Goal: Task Accomplishment & Management: Complete application form

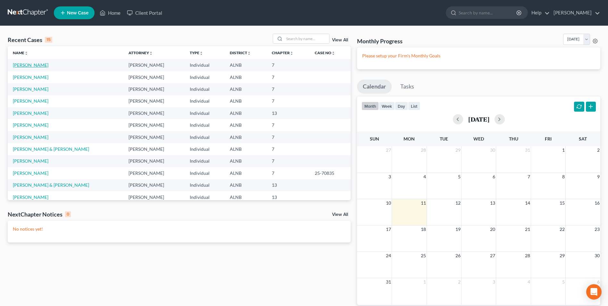
click at [31, 64] on link "[PERSON_NAME]" at bounding box center [31, 64] width 36 height 5
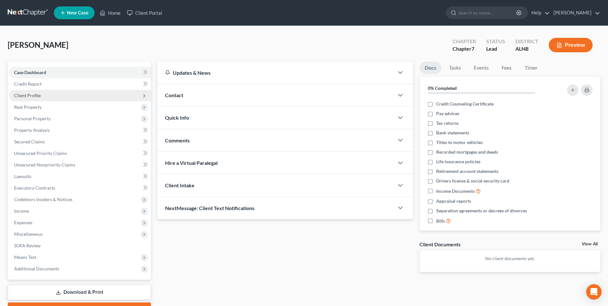
click at [34, 95] on span "Client Profile" at bounding box center [27, 95] width 27 height 5
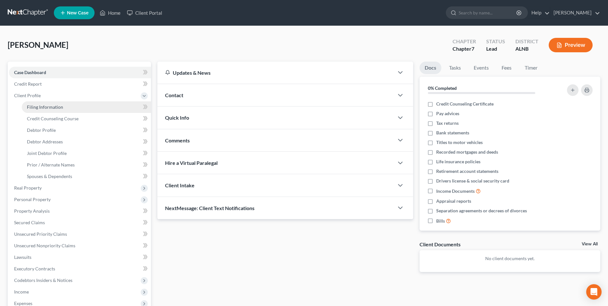
click at [46, 107] on span "Filing Information" at bounding box center [45, 106] width 36 height 5
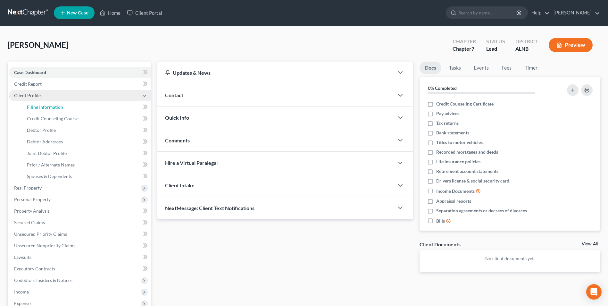
select select "1"
select select "0"
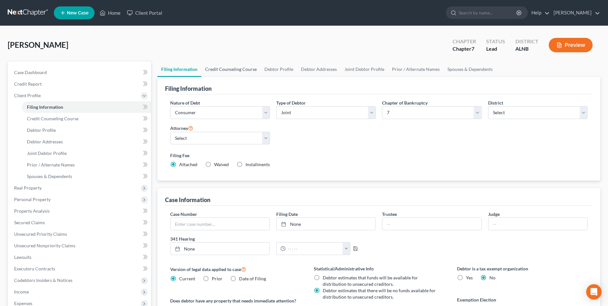
click at [233, 69] on link "Credit Counseling Course" at bounding box center [230, 69] width 59 height 15
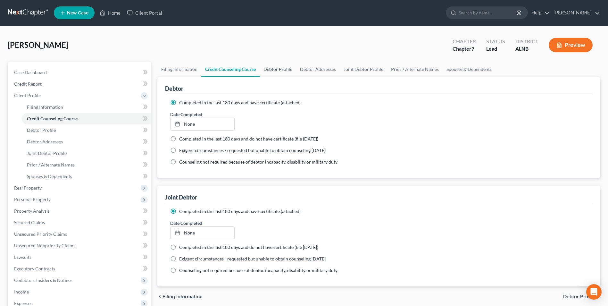
click at [277, 70] on link "Debtor Profile" at bounding box center [278, 69] width 37 height 15
select select "1"
select select "3"
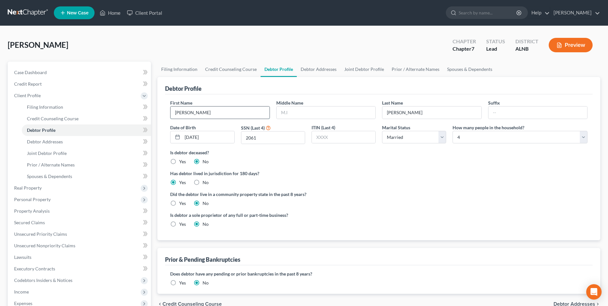
click at [194, 116] on input "[PERSON_NAME]" at bounding box center [220, 112] width 99 height 12
type input "T"
type input "[PERSON_NAME]"
click at [260, 139] on input "2061" at bounding box center [273, 137] width 64 height 12
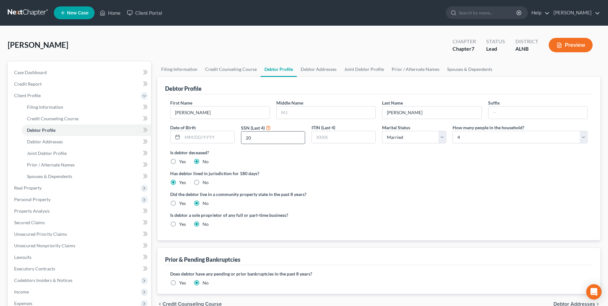
type input "2"
click at [317, 67] on link "Debtor Addresses" at bounding box center [319, 69] width 44 height 15
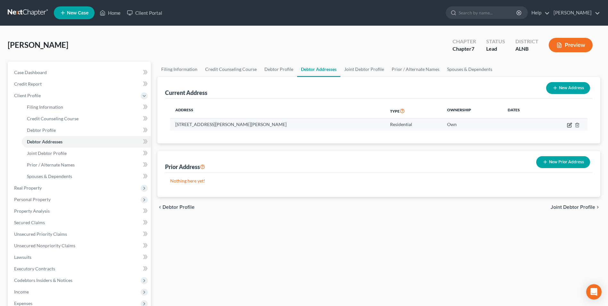
click at [568, 124] on icon "button" at bounding box center [569, 125] width 5 height 5
select select "0"
select select "63"
select select "0"
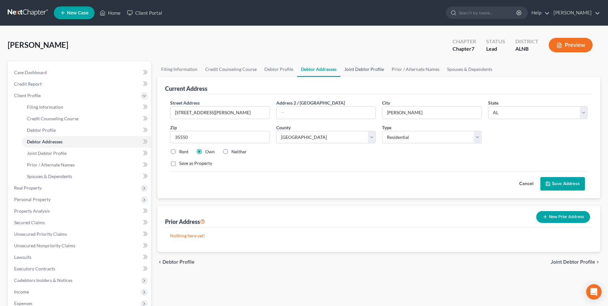
click at [361, 67] on link "Joint Debtor Profile" at bounding box center [364, 69] width 47 height 15
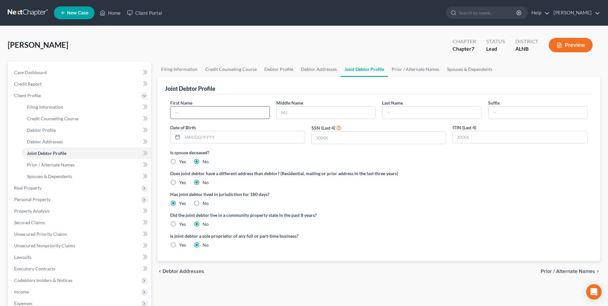
click at [205, 115] on input "text" at bounding box center [220, 112] width 99 height 12
type input "[PERSON_NAME]"
drag, startPoint x: 214, startPoint y: 140, endPoint x: 237, endPoint y: 134, distance: 24.0
click at [216, 140] on input "text" at bounding box center [243, 137] width 123 height 12
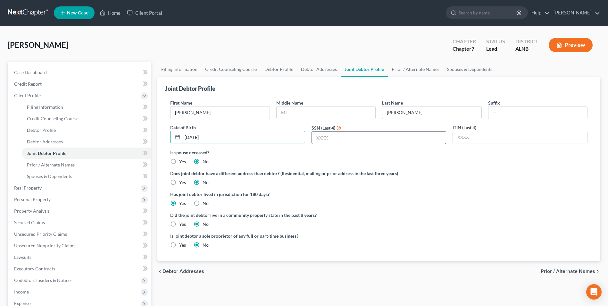
type input "[DATE]"
click at [341, 140] on input "text" at bounding box center [379, 137] width 134 height 12
type input "2061"
drag, startPoint x: 505, startPoint y: 241, endPoint x: 492, endPoint y: 192, distance: 50.1
click at [504, 237] on div "Is joint debtor a sole proprietor of any full or part-time business? Yes No" at bounding box center [379, 243] width 424 height 21
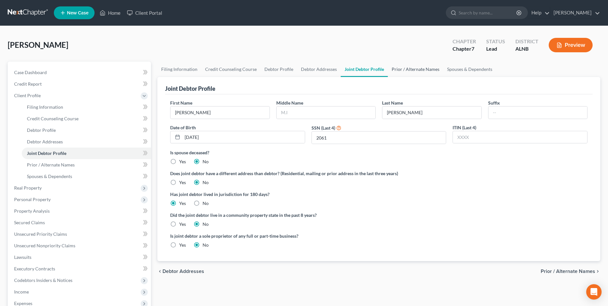
click at [411, 70] on link "Prior / Alternate Names" at bounding box center [415, 69] width 55 height 15
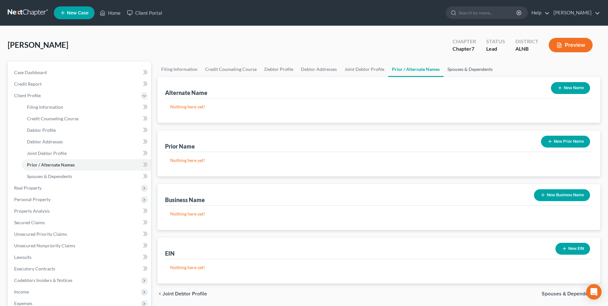
click at [459, 69] on link "Spouses & Dependents" at bounding box center [470, 69] width 53 height 15
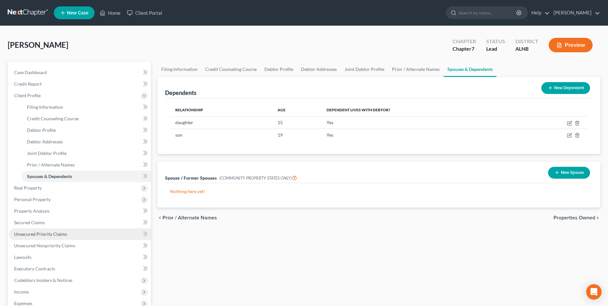
scroll to position [32, 0]
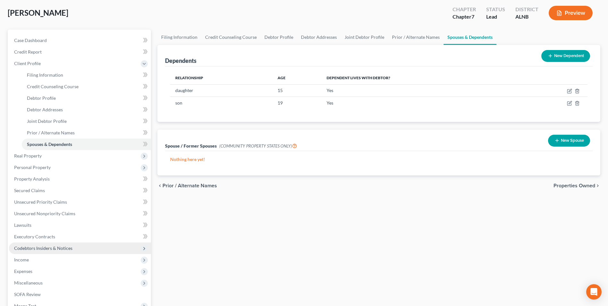
drag, startPoint x: 33, startPoint y: 261, endPoint x: 40, endPoint y: 243, distance: 19.7
click at [33, 261] on span "Income" at bounding box center [80, 260] width 142 height 12
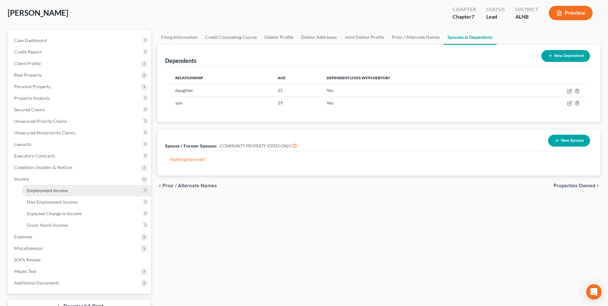
click at [54, 189] on span "Employment Income" at bounding box center [47, 190] width 41 height 5
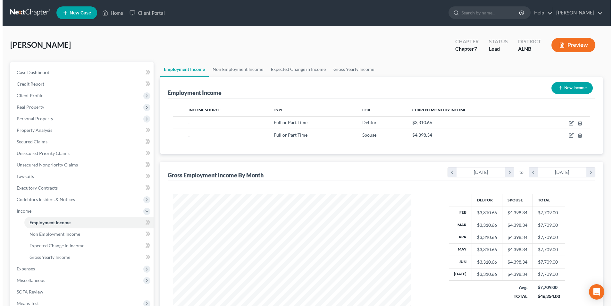
scroll to position [119, 251]
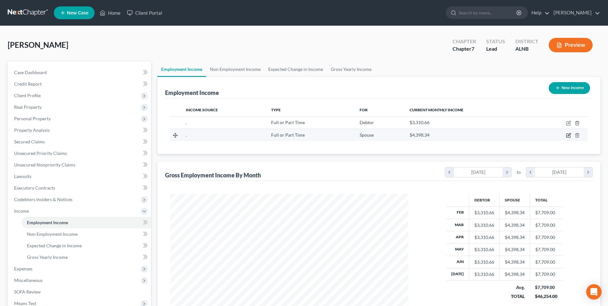
click at [568, 135] on icon "button" at bounding box center [568, 135] width 5 height 5
select select "0"
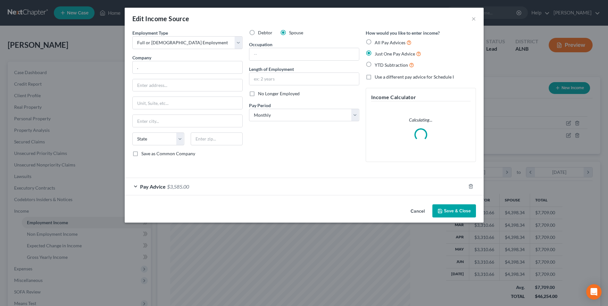
scroll to position [120, 253]
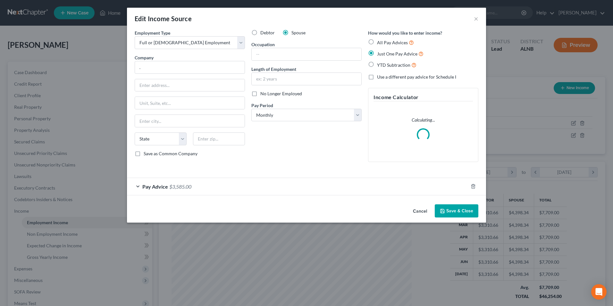
click at [260, 32] on label "Debtor" at bounding box center [267, 33] width 14 height 6
click at [263, 32] on input "Debtor" at bounding box center [265, 32] width 4 height 4
radio input "true"
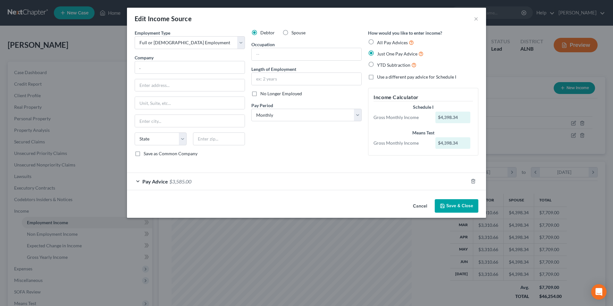
click at [462, 206] on button "Save & Close" at bounding box center [457, 205] width 44 height 13
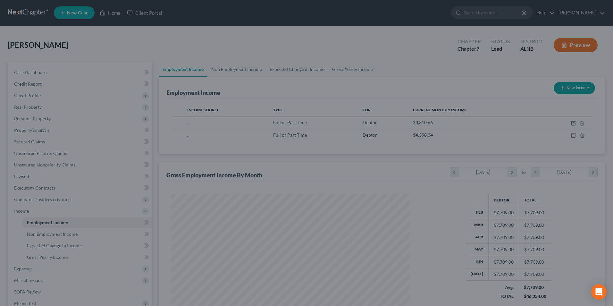
scroll to position [320595, 320463]
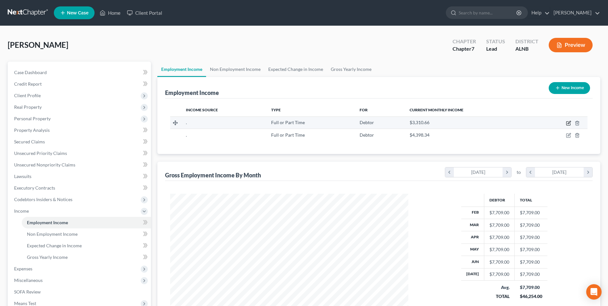
click at [568, 123] on icon "button" at bounding box center [568, 123] width 5 height 5
select select "0"
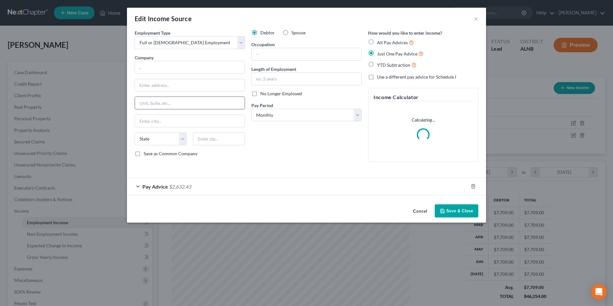
scroll to position [120, 253]
click at [292, 33] on label "Spouse" at bounding box center [299, 33] width 14 height 6
click at [294, 33] on input "Spouse" at bounding box center [296, 32] width 4 height 4
radio input "true"
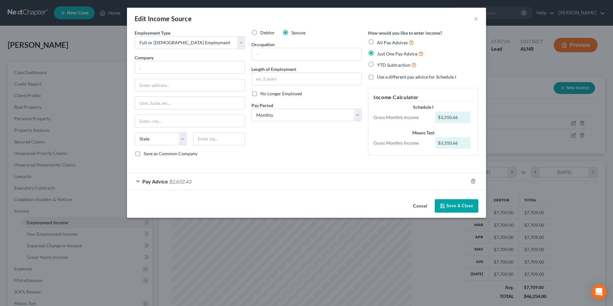
click at [183, 181] on span "$2,632.43" at bounding box center [180, 181] width 22 height 6
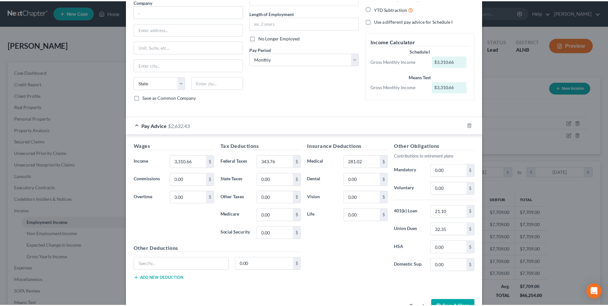
scroll to position [64, 0]
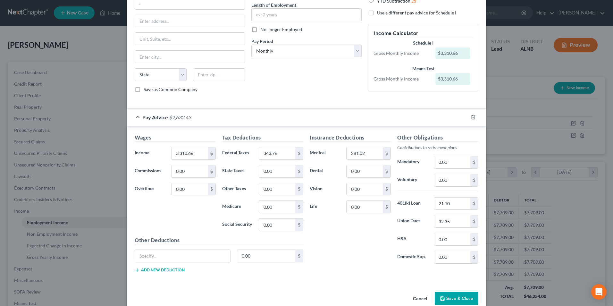
click at [457, 297] on button "Save & Close" at bounding box center [457, 298] width 44 height 13
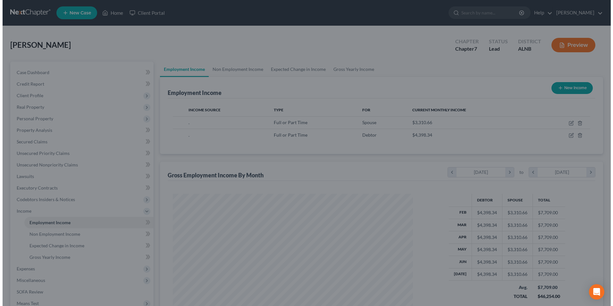
scroll to position [320595, 320463]
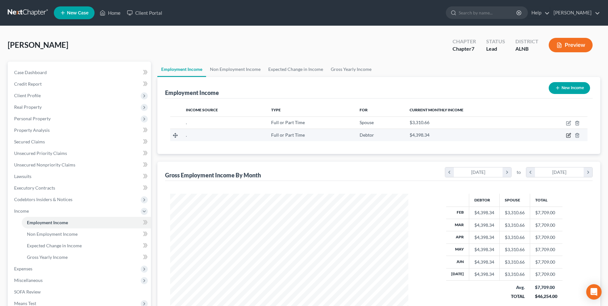
click at [568, 136] on icon "button" at bounding box center [569, 134] width 3 height 3
select select "0"
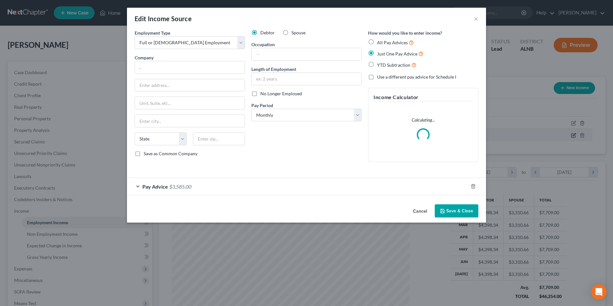
scroll to position [120, 253]
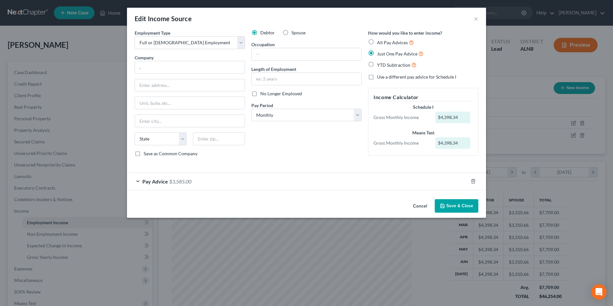
click at [177, 187] on div "Pay Advice $3,585.00" at bounding box center [297, 181] width 341 height 17
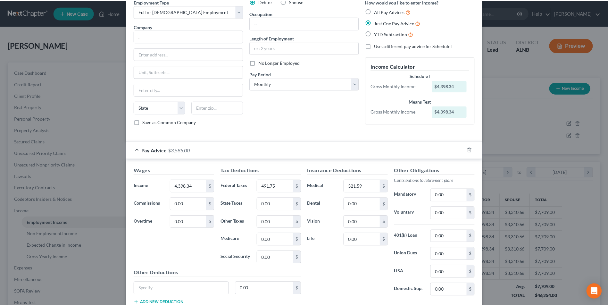
scroll to position [76, 0]
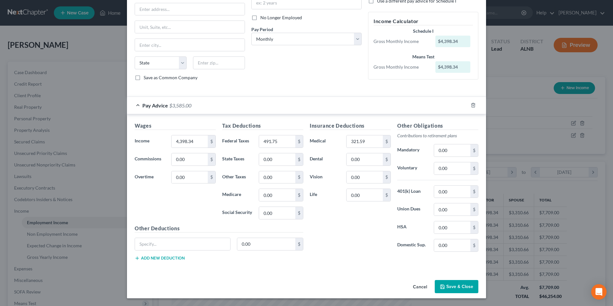
click at [463, 285] on button "Save & Close" at bounding box center [457, 286] width 44 height 13
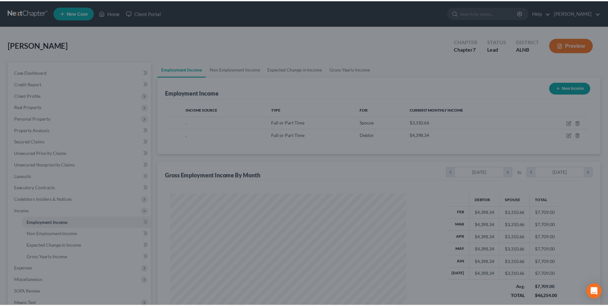
scroll to position [320595, 320463]
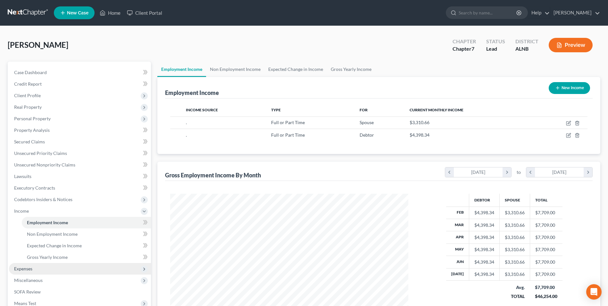
click at [28, 268] on span "Expenses" at bounding box center [23, 268] width 18 height 5
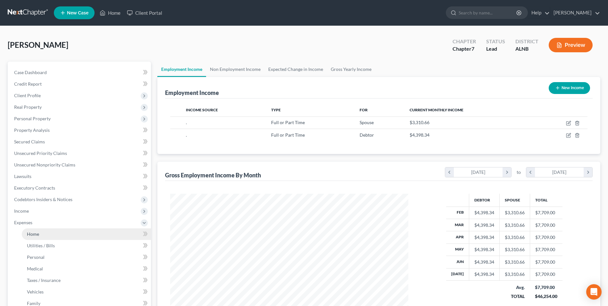
click at [34, 232] on span "Home" at bounding box center [33, 233] width 12 height 5
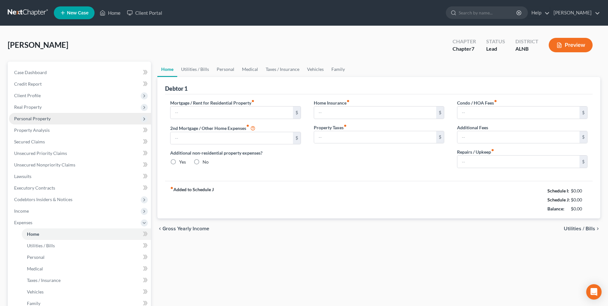
type input "0.00"
radio input "true"
type input "0.00"
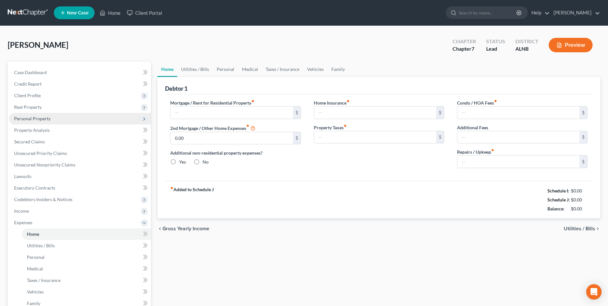
type input "0.00"
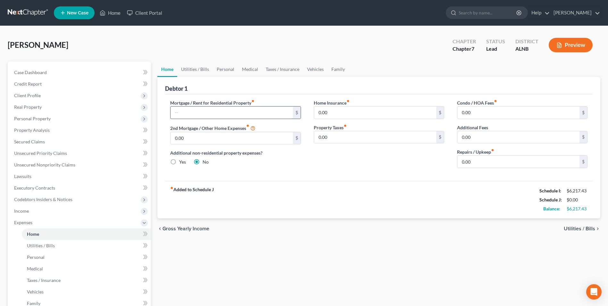
click at [203, 111] on input "text" at bounding box center [232, 112] width 122 height 12
type input "1,200"
click at [194, 70] on link "Utilities / Bills" at bounding box center [195, 69] width 36 height 15
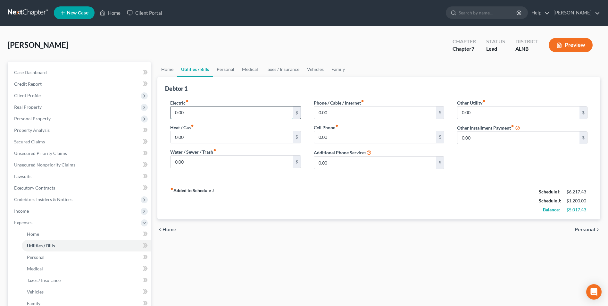
click at [190, 114] on input "0.00" at bounding box center [232, 112] width 122 height 12
type input "400"
click at [190, 163] on input "0.00" at bounding box center [232, 162] width 122 height 12
type input "85"
click at [337, 113] on input "0.00" at bounding box center [375, 112] width 122 height 12
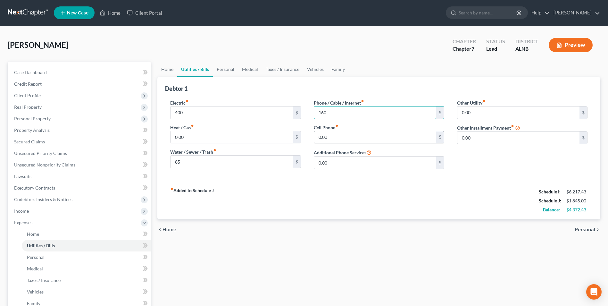
type input "160"
click at [333, 139] on input "0.00" at bounding box center [375, 137] width 122 height 12
type input "160"
click at [335, 112] on input "160" at bounding box center [375, 112] width 122 height 12
type input "209"
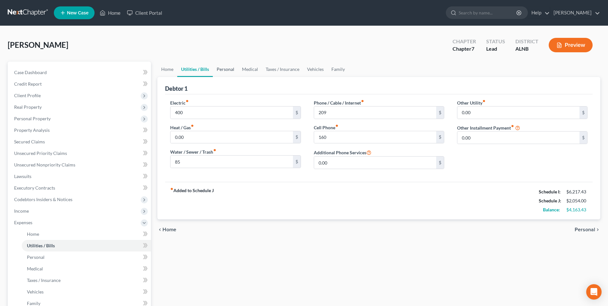
click at [229, 69] on link "Personal" at bounding box center [225, 69] width 25 height 15
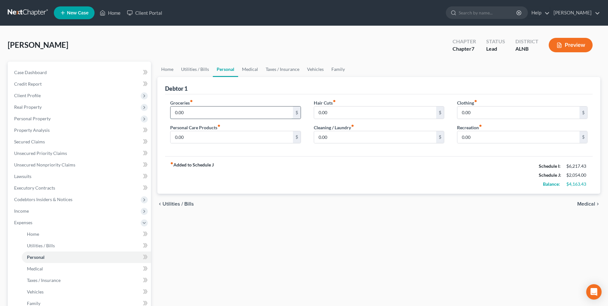
click at [200, 114] on input "0.00" at bounding box center [232, 112] width 122 height 12
type input "2,000"
type input "200"
click at [335, 136] on input "0.00" at bounding box center [375, 137] width 122 height 12
type input "25"
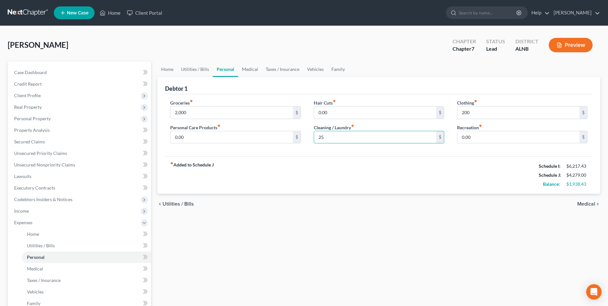
drag, startPoint x: 393, startPoint y: 84, endPoint x: 379, endPoint y: 81, distance: 14.1
click at [393, 84] on div "Debtor 1" at bounding box center [379, 85] width 428 height 17
click at [245, 68] on link "Medical" at bounding box center [250, 69] width 24 height 15
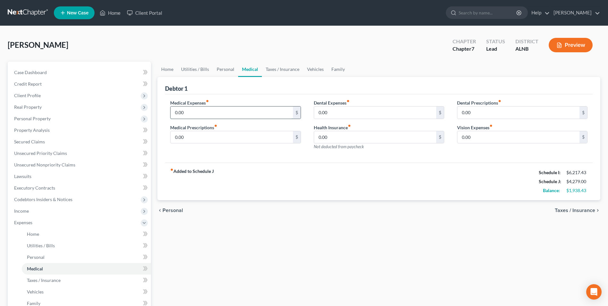
click at [192, 114] on input "0.00" at bounding box center [232, 112] width 122 height 12
type input "340"
click at [285, 70] on link "Taxes / Insurance" at bounding box center [282, 69] width 41 height 15
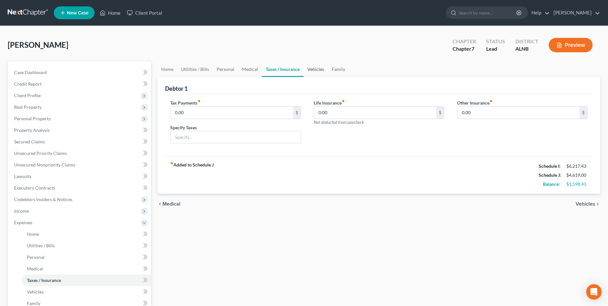
click at [317, 68] on link "Vehicles" at bounding box center [316, 69] width 24 height 15
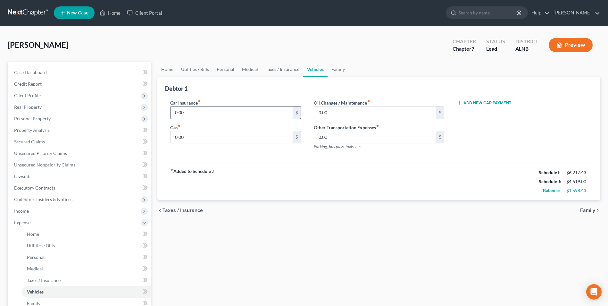
click at [191, 110] on input "0.00" at bounding box center [232, 112] width 122 height 12
type input "230"
click at [187, 139] on input "0.00" at bounding box center [232, 137] width 122 height 12
type input "350"
click at [338, 68] on link "Family" at bounding box center [338, 69] width 21 height 15
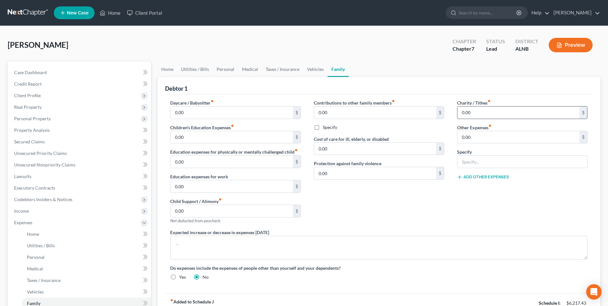
click at [478, 111] on input "0.00" at bounding box center [519, 112] width 122 height 12
type input "200"
click at [224, 69] on link "Personal" at bounding box center [225, 69] width 25 height 15
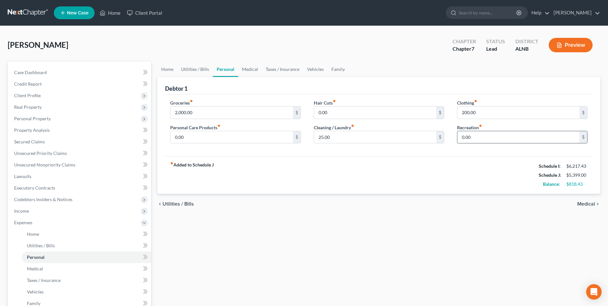
click at [474, 136] on input "0.00" at bounding box center [519, 137] width 122 height 12
type input "25"
drag, startPoint x: 428, startPoint y: 152, endPoint x: 356, endPoint y: 109, distance: 83.8
click at [427, 152] on div "Groceries fiber_manual_record 2,000.00 $ Personal Care Products fiber_manual_re…" at bounding box center [379, 125] width 428 height 62
click at [337, 68] on link "Family" at bounding box center [338, 69] width 21 height 15
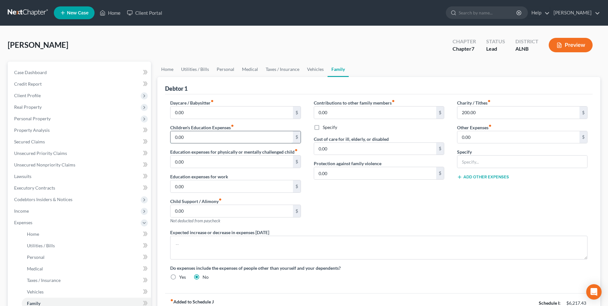
click at [192, 136] on input "0.00" at bounding box center [232, 137] width 122 height 12
type input "250"
click at [478, 138] on input "0.00" at bounding box center [519, 137] width 122 height 12
type input "300"
type input "lease pmt."
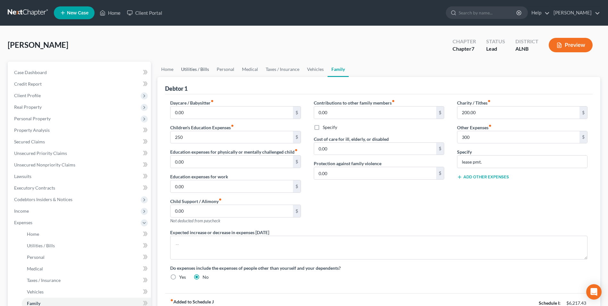
drag, startPoint x: 198, startPoint y: 67, endPoint x: 201, endPoint y: 68, distance: 3.3
click at [198, 67] on link "Utilities / Bills" at bounding box center [195, 69] width 36 height 15
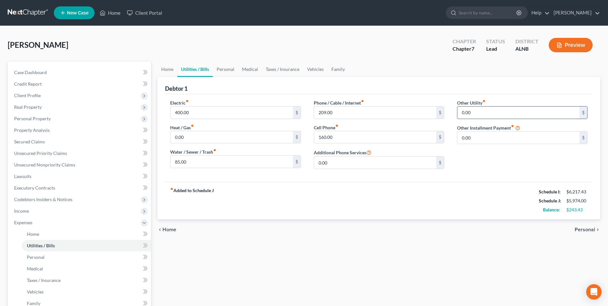
click at [477, 112] on input "0.00" at bounding box center [519, 112] width 122 height 12
type input "40"
click at [487, 131] on input "text" at bounding box center [523, 130] width 130 height 12
click at [425, 172] on div "Phone / Cable / Internet fiber_manual_record 209.00 $ Cell Phone fiber_manual_r…" at bounding box center [379, 136] width 143 height 75
click at [493, 131] on input "exterminator" at bounding box center [523, 130] width 130 height 12
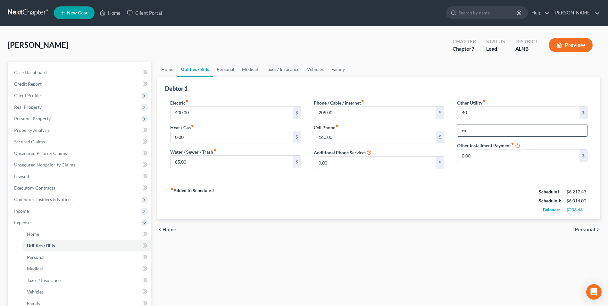
type input "e"
type input "pest control"
click at [459, 171] on div "Other Utility fiber_manual_record 40 $ pest control Other Installment Payment f…" at bounding box center [522, 136] width 143 height 75
click at [337, 69] on link "Family" at bounding box center [338, 69] width 21 height 15
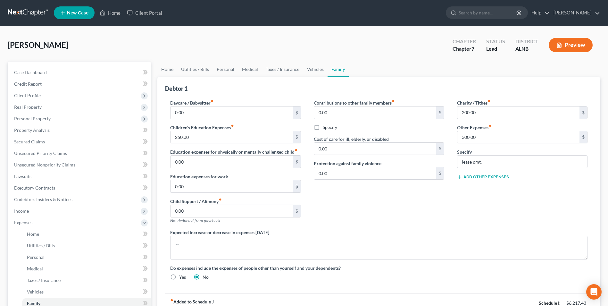
click at [496, 178] on button "Add Other Expenses" at bounding box center [483, 176] width 52 height 5
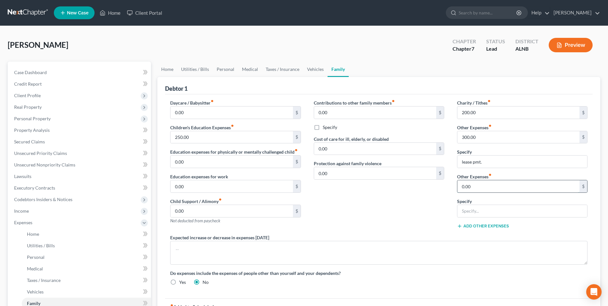
click at [482, 187] on input "0.00" at bounding box center [519, 186] width 122 height 12
type input "400"
click at [477, 209] on input "text" at bounding box center [523, 211] width 130 height 12
type input "other"
click at [391, 221] on div "Contributions to other family members fiber_manual_record 0.00 $ Specify Cost o…" at bounding box center [379, 166] width 143 height 135
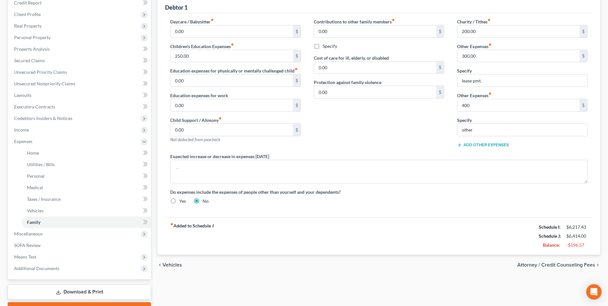
scroll to position [116, 0]
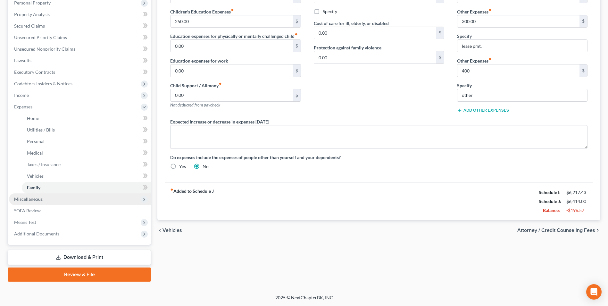
click at [32, 199] on span "Miscellaneous" at bounding box center [28, 198] width 29 height 5
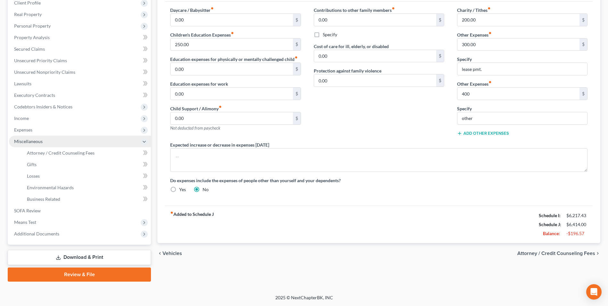
scroll to position [93, 0]
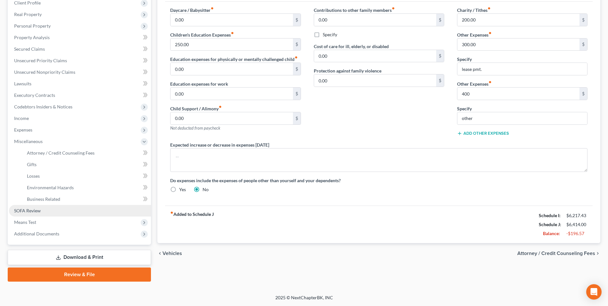
click at [38, 209] on span "SOFA Review" at bounding box center [27, 210] width 27 height 5
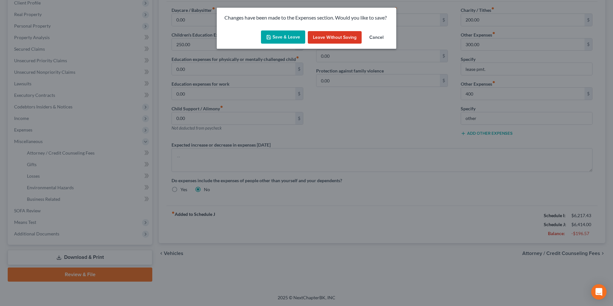
click at [291, 34] on button "Save & Leave" at bounding box center [283, 36] width 44 height 13
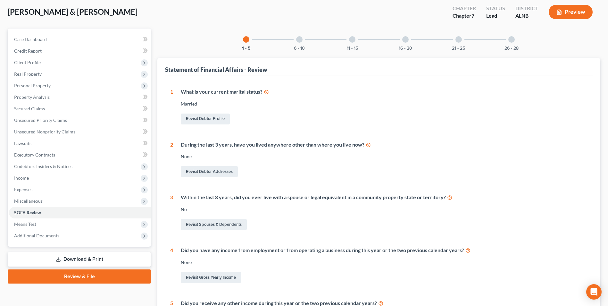
scroll to position [64, 0]
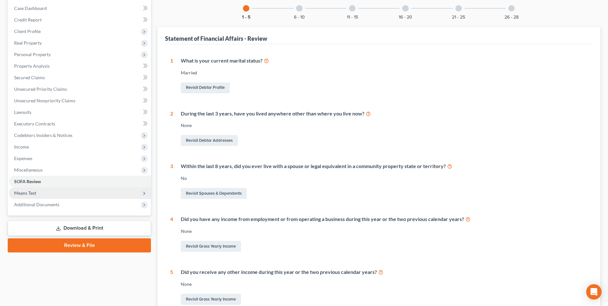
click at [28, 192] on span "Means Test" at bounding box center [25, 192] width 22 height 5
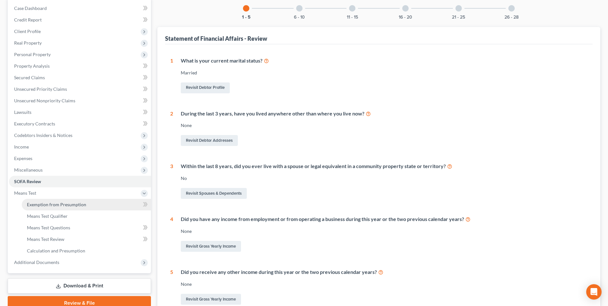
drag, startPoint x: 64, startPoint y: 202, endPoint x: 136, endPoint y: 159, distance: 83.9
click at [65, 202] on span "Exemption from Presumption" at bounding box center [56, 204] width 59 height 5
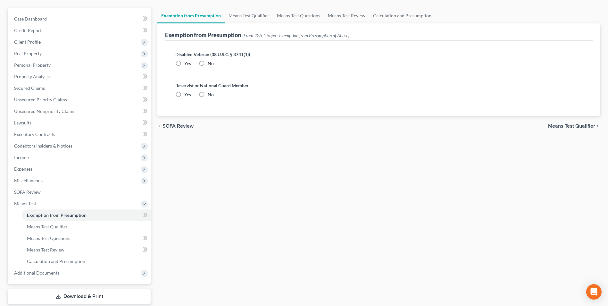
radio input "true"
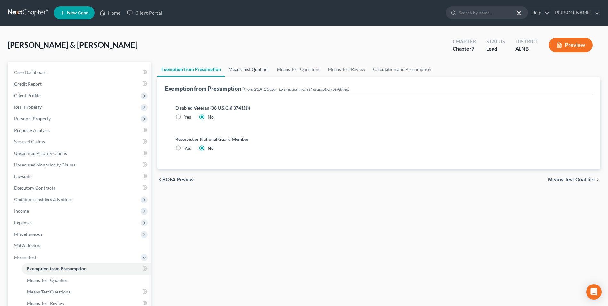
click at [253, 69] on link "Means Test Qualifier" at bounding box center [249, 69] width 48 height 15
